Goal: Transaction & Acquisition: Purchase product/service

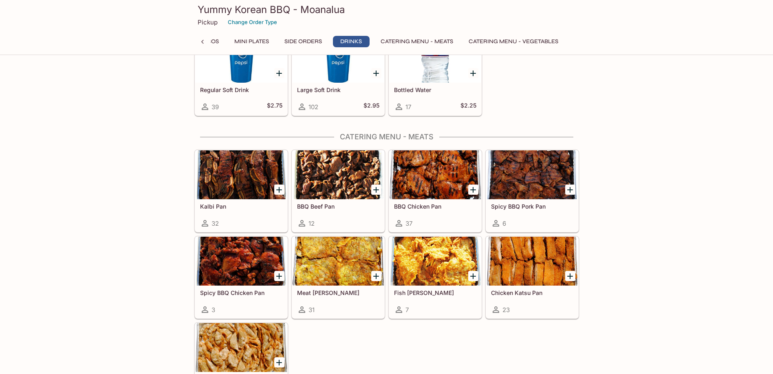
scroll to position [1630, 0]
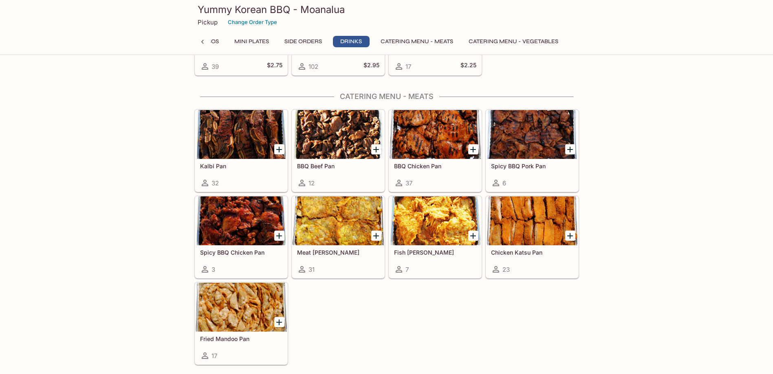
click at [438, 154] on div at bounding box center [435, 134] width 92 height 49
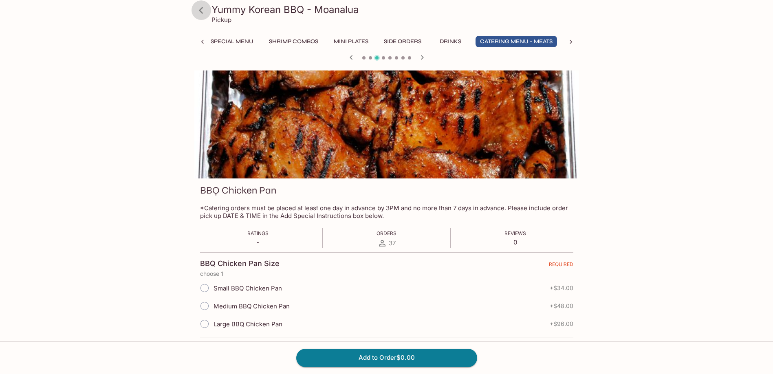
click at [199, 11] on icon at bounding box center [201, 10] width 14 height 14
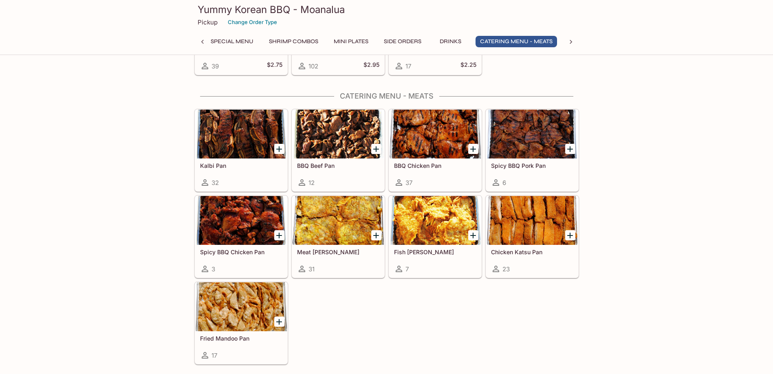
scroll to position [1670, 0]
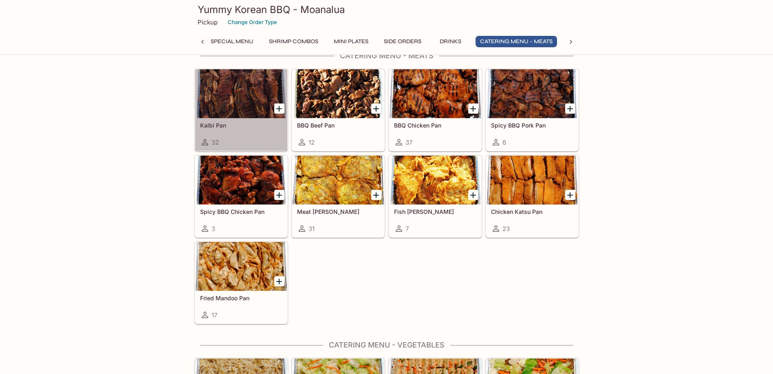
click at [247, 114] on div at bounding box center [241, 93] width 92 height 49
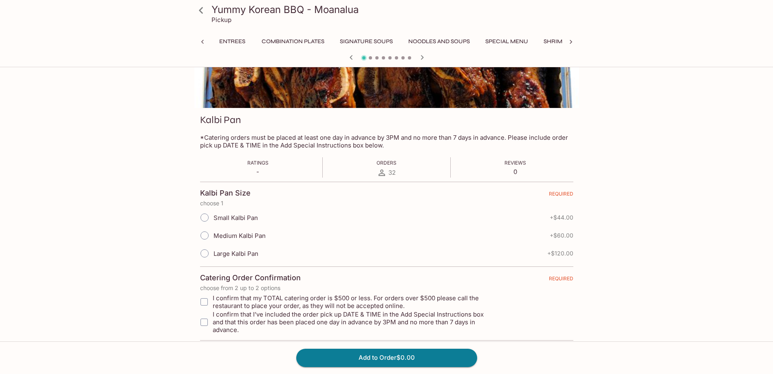
scroll to position [0, 275]
click at [202, 11] on icon at bounding box center [201, 10] width 14 height 14
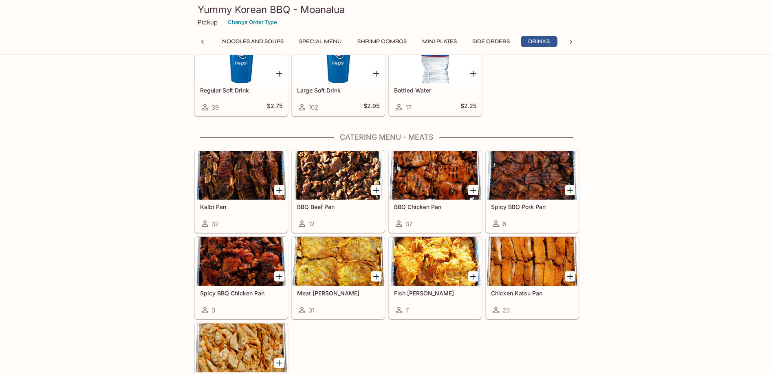
scroll to position [0, 186]
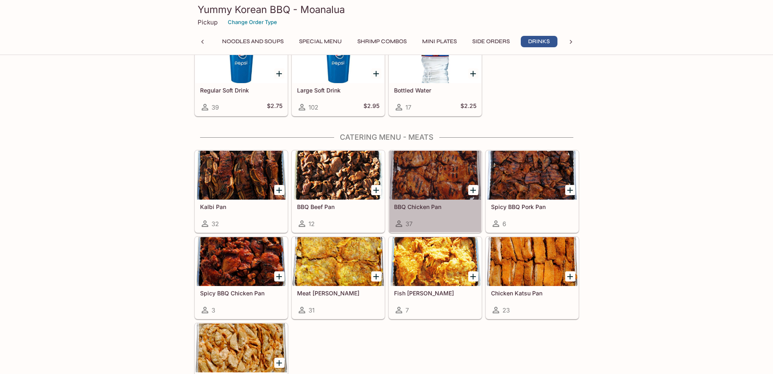
click at [438, 191] on div at bounding box center [435, 175] width 92 height 49
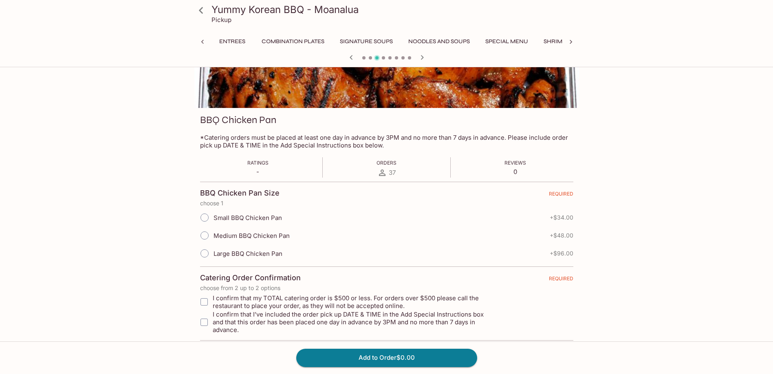
scroll to position [0, 275]
click at [205, 217] on input "Small BBQ Chicken Pan" at bounding box center [204, 217] width 17 height 17
radio input "true"
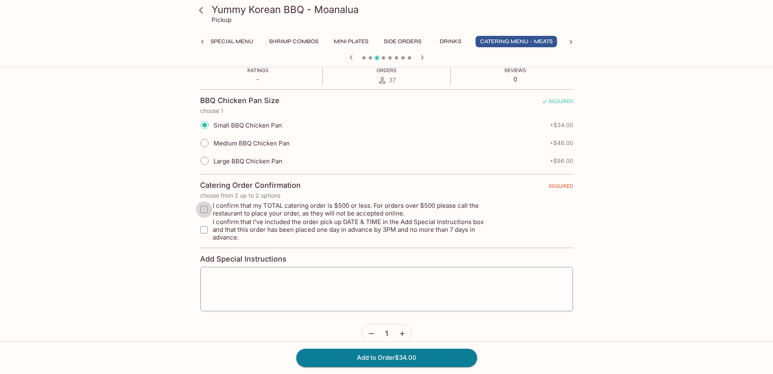
click at [205, 209] on input "I confirm that my TOTAL catering order is $500 or less. For orders over $500 pl…" at bounding box center [204, 209] width 16 height 16
checkbox input "true"
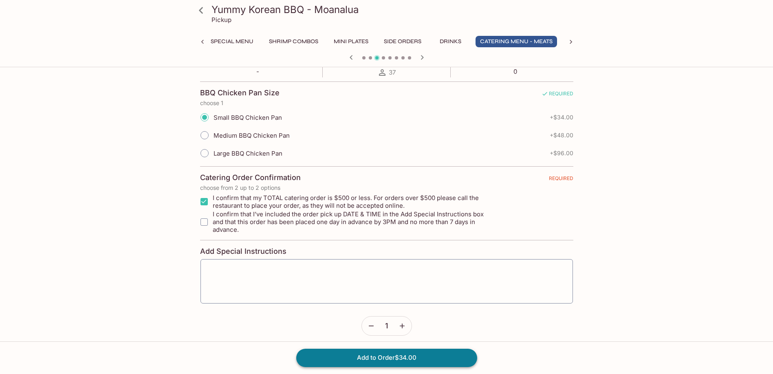
click at [378, 359] on button "Add to Order $34.00" at bounding box center [386, 358] width 181 height 18
click at [205, 217] on input "I confirm that I’ve included the order pick up DATE & TIME in the Add Special I…" at bounding box center [204, 222] width 16 height 16
checkbox input "true"
click at [257, 266] on textarea at bounding box center [386, 281] width 361 height 31
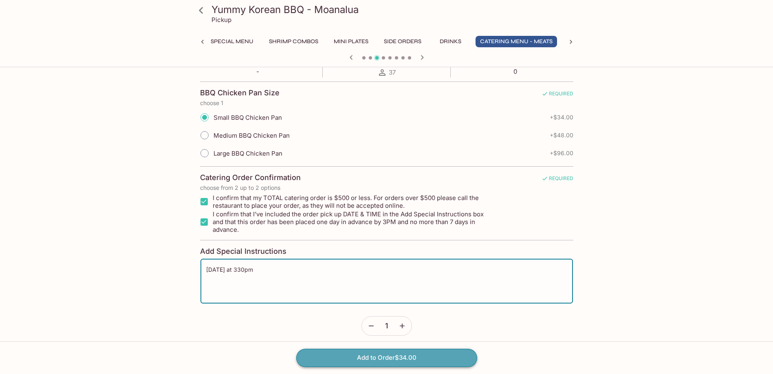
type textarea "[DATE] at 330pm"
click at [376, 354] on button "Add to Order $34.00" at bounding box center [386, 358] width 181 height 18
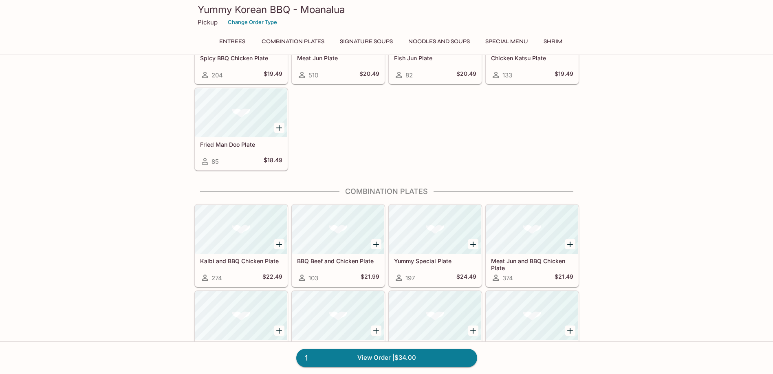
scroll to position [119, 0]
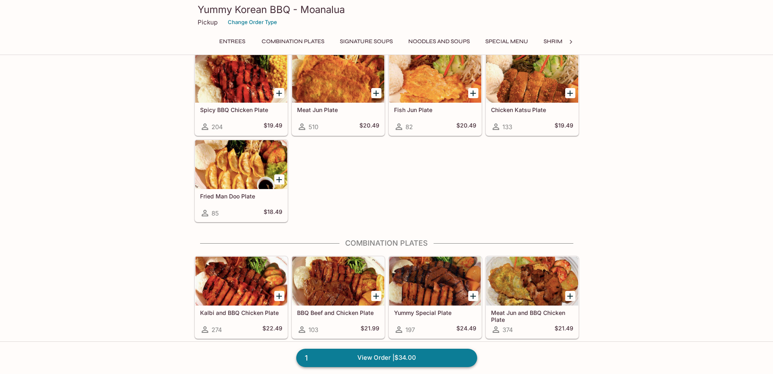
click at [370, 356] on link "1 View Order | $34.00" at bounding box center [386, 358] width 181 height 18
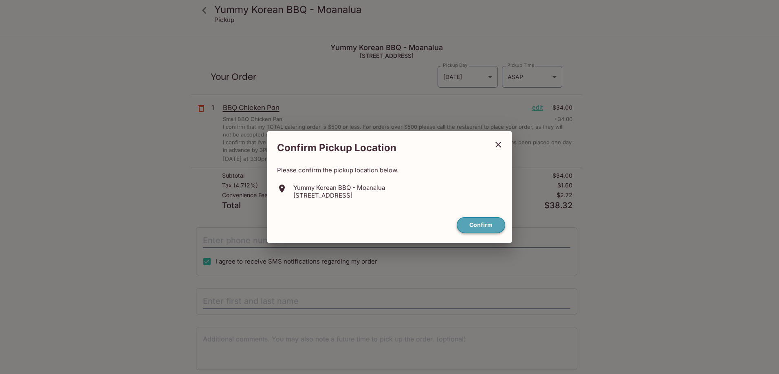
click at [477, 226] on button "Confirm" at bounding box center [481, 225] width 48 height 16
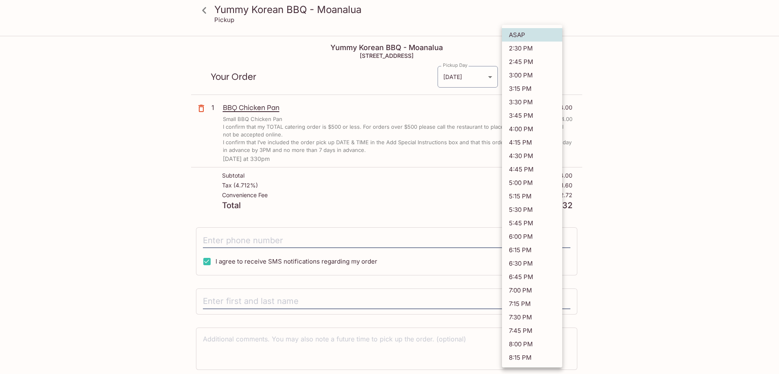
click at [554, 76] on body "Yummy Korean BBQ - Moanalua Pickup Yummy Korean BBQ - Moanalua [STREET_ADDRESS]…" at bounding box center [389, 224] width 779 height 374
click at [525, 100] on li "3:30 PM" at bounding box center [532, 101] width 60 height 13
type input "[DATE]T01:30:52.153880Z"
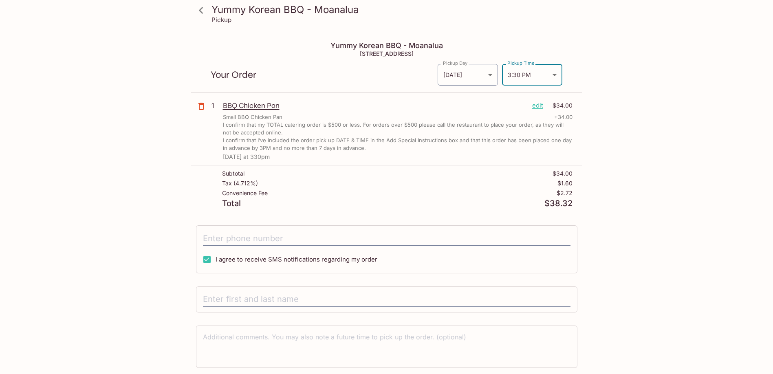
scroll to position [37, 0]
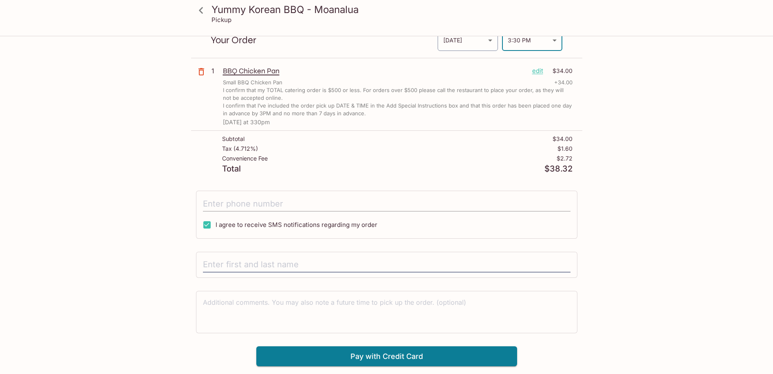
click at [341, 202] on input "tel" at bounding box center [386, 203] width 367 height 15
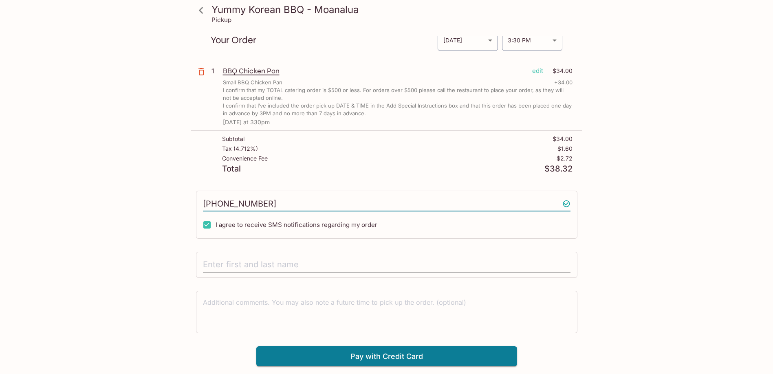
type input "[PHONE_NUMBER]"
click at [318, 264] on input "text" at bounding box center [386, 264] width 367 height 15
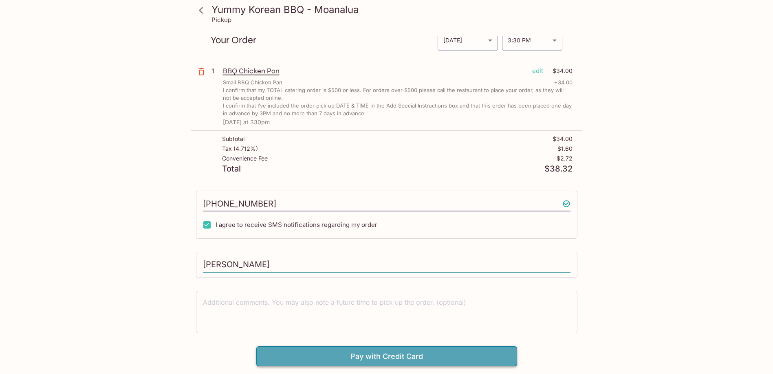
type input "[PERSON_NAME]"
click at [383, 356] on button "Pay with Credit Card" at bounding box center [386, 356] width 261 height 20
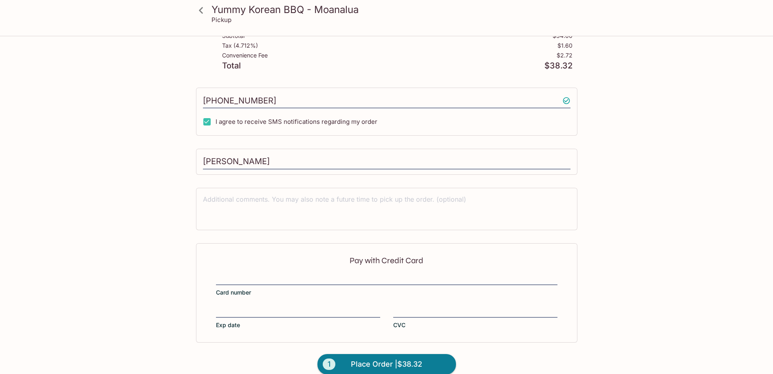
scroll to position [152, 0]
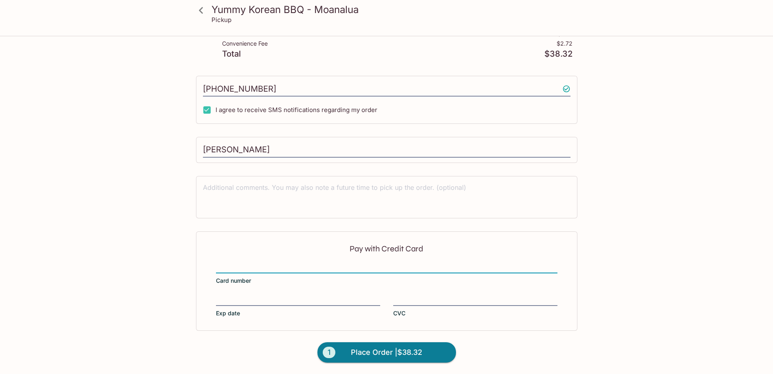
click at [263, 295] on div at bounding box center [298, 300] width 164 height 11
click at [263, 295] on input "Exp date" at bounding box center [298, 295] width 164 height 0
click at [375, 352] on span "Place Order | $38.32" at bounding box center [386, 352] width 71 height 13
